Goal: Find contact information: Find contact information

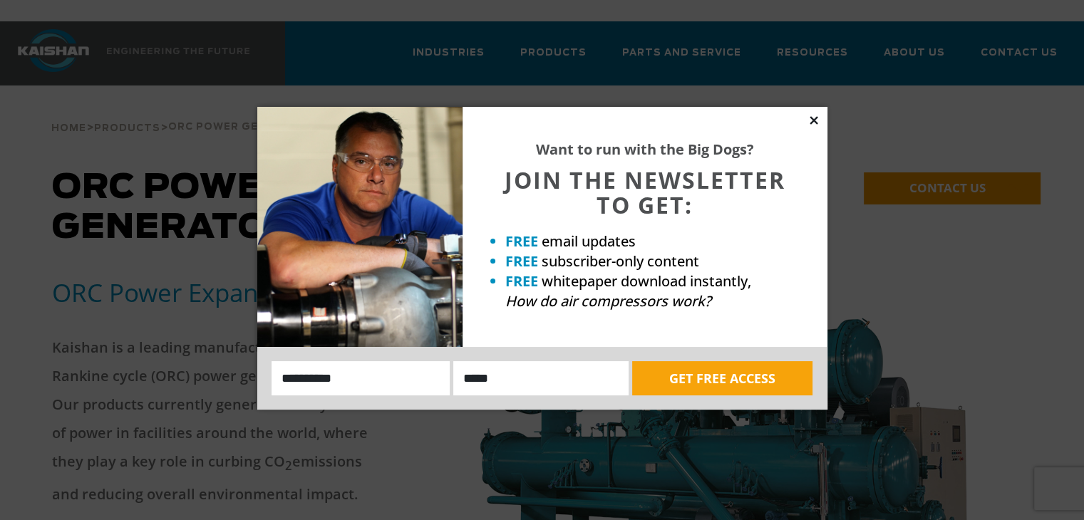
click at [816, 118] on icon at bounding box center [814, 120] width 8 height 8
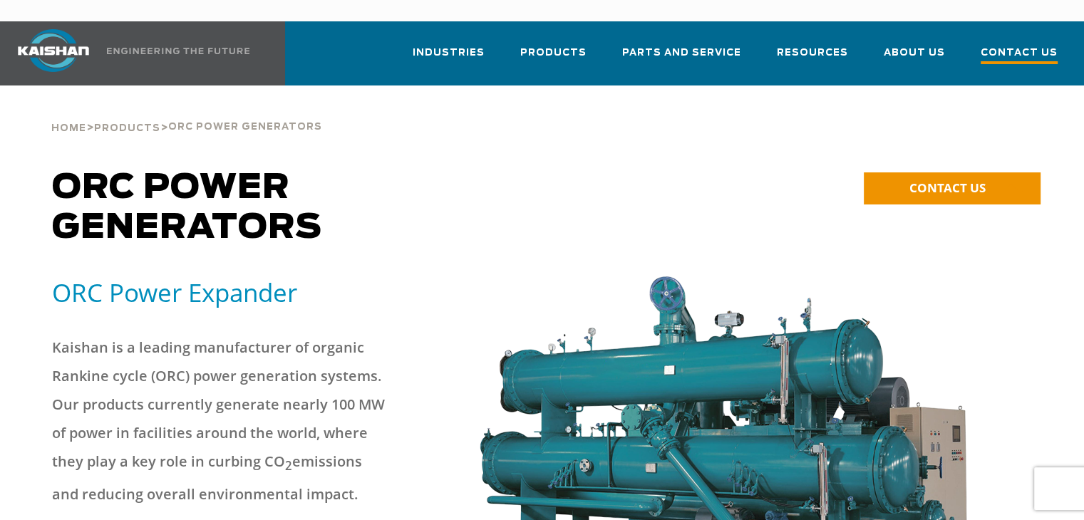
click at [1041, 45] on span "Contact Us" at bounding box center [1019, 54] width 77 height 19
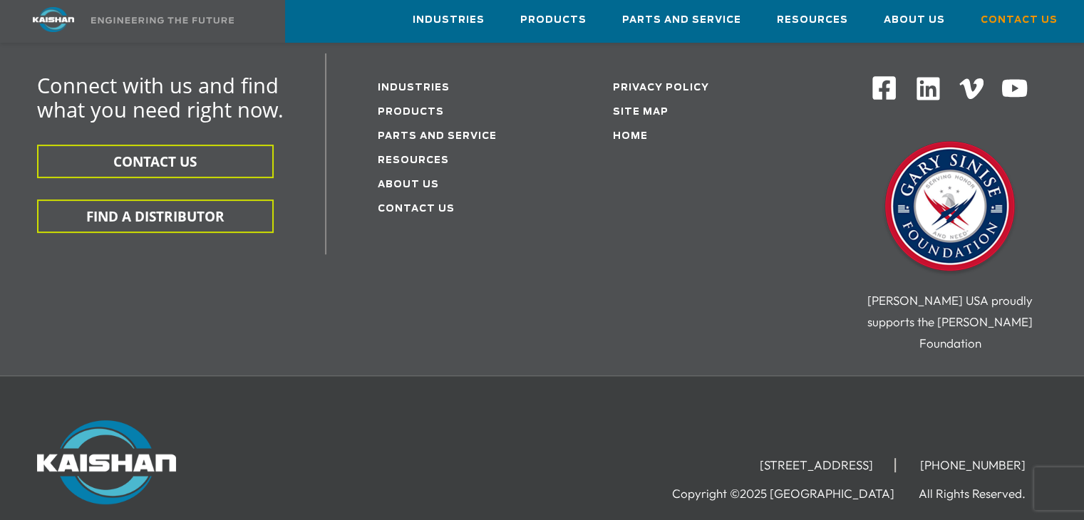
scroll to position [409, 0]
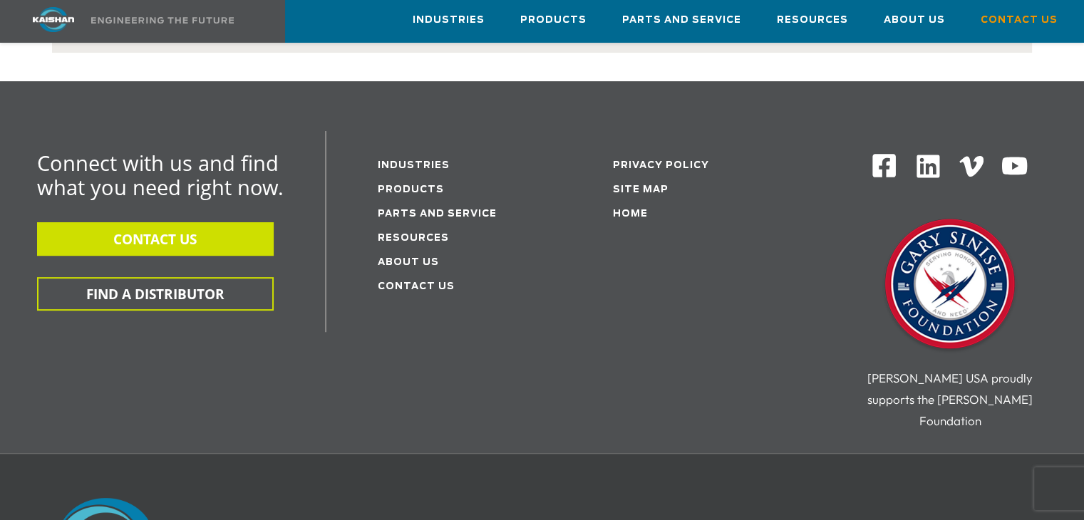
click at [230, 222] on button "CONTACT US" at bounding box center [155, 239] width 237 height 34
